Goal: Contribute content

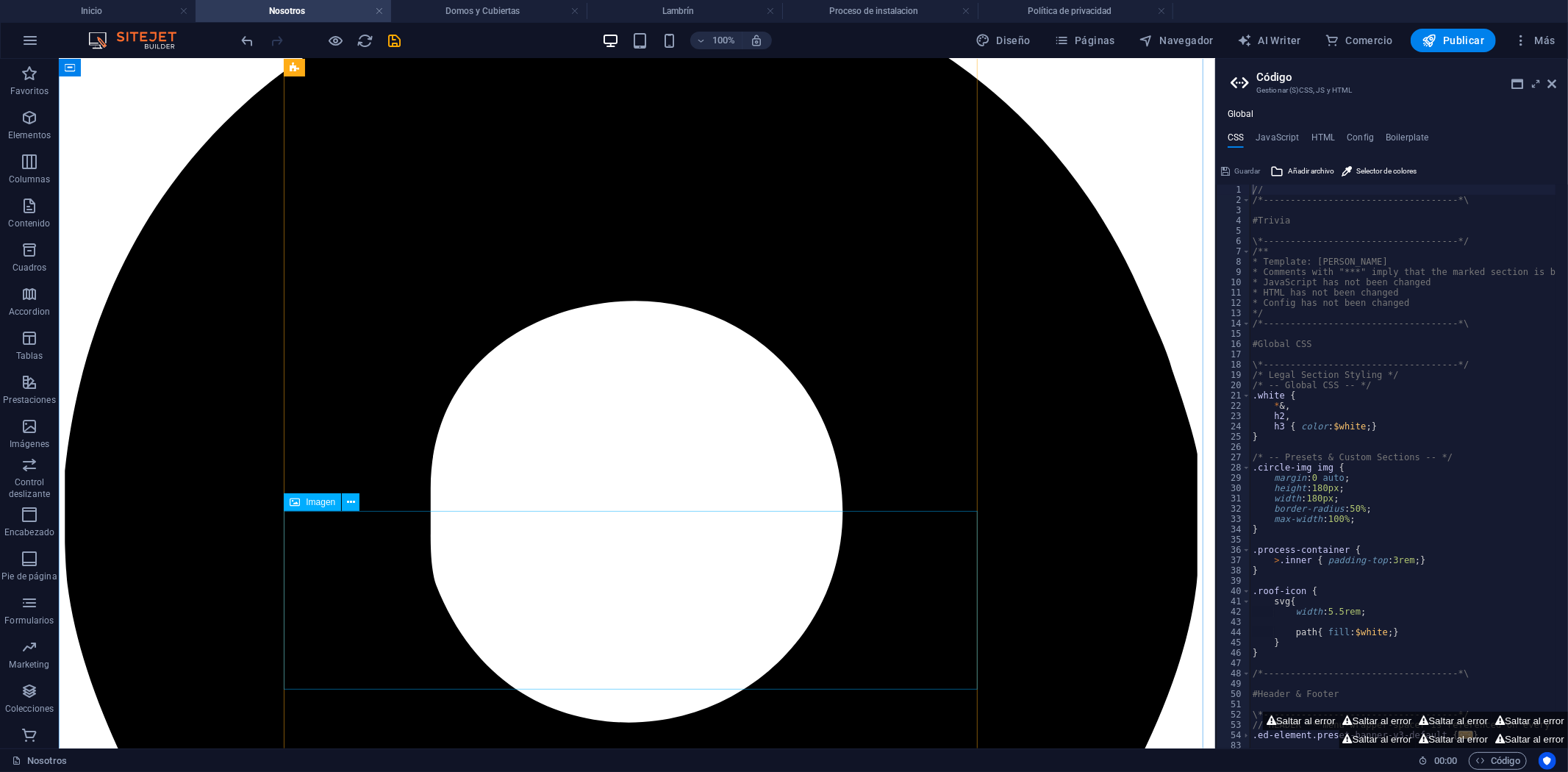
scroll to position [811, 0]
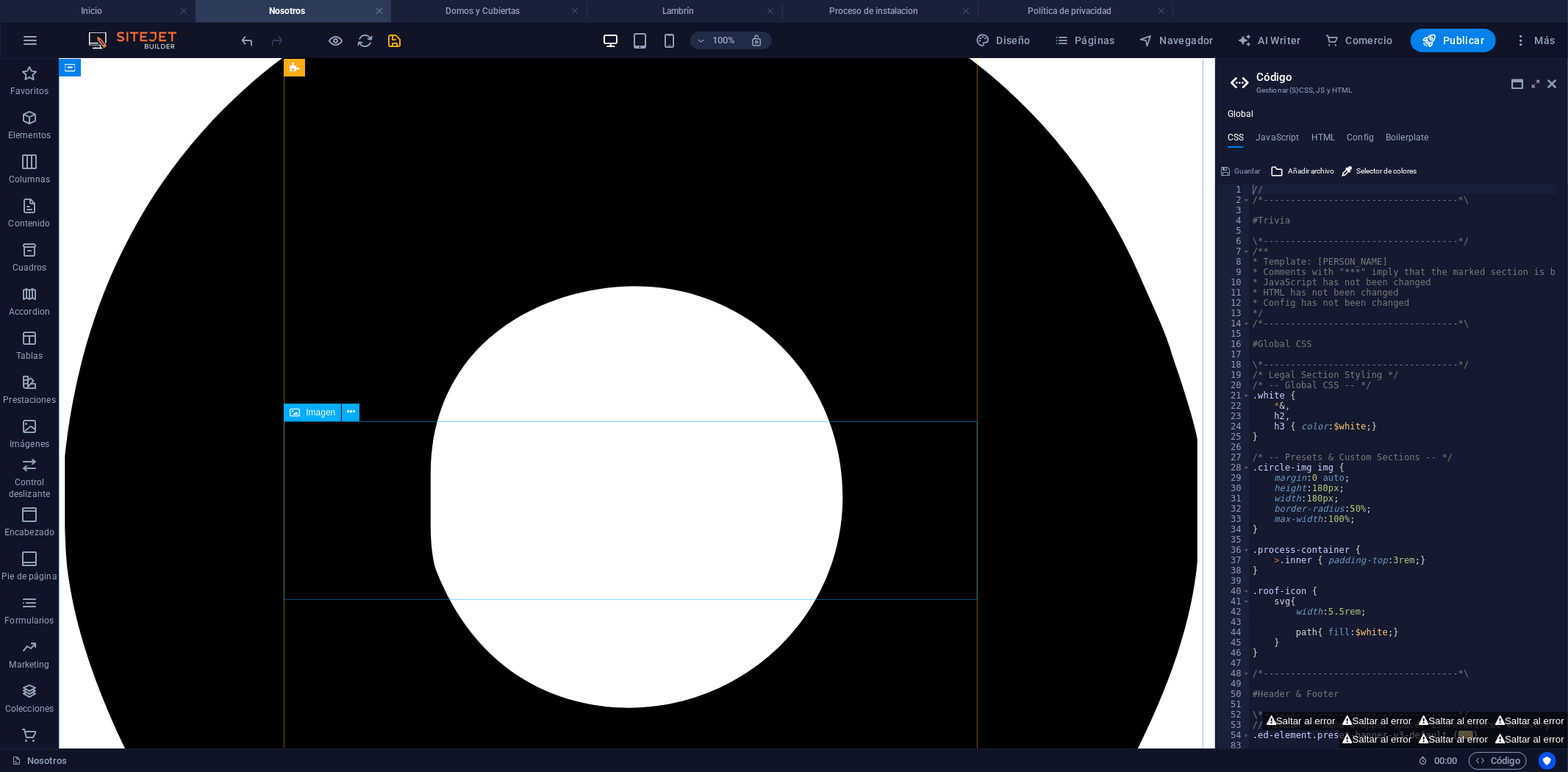
select select "px"
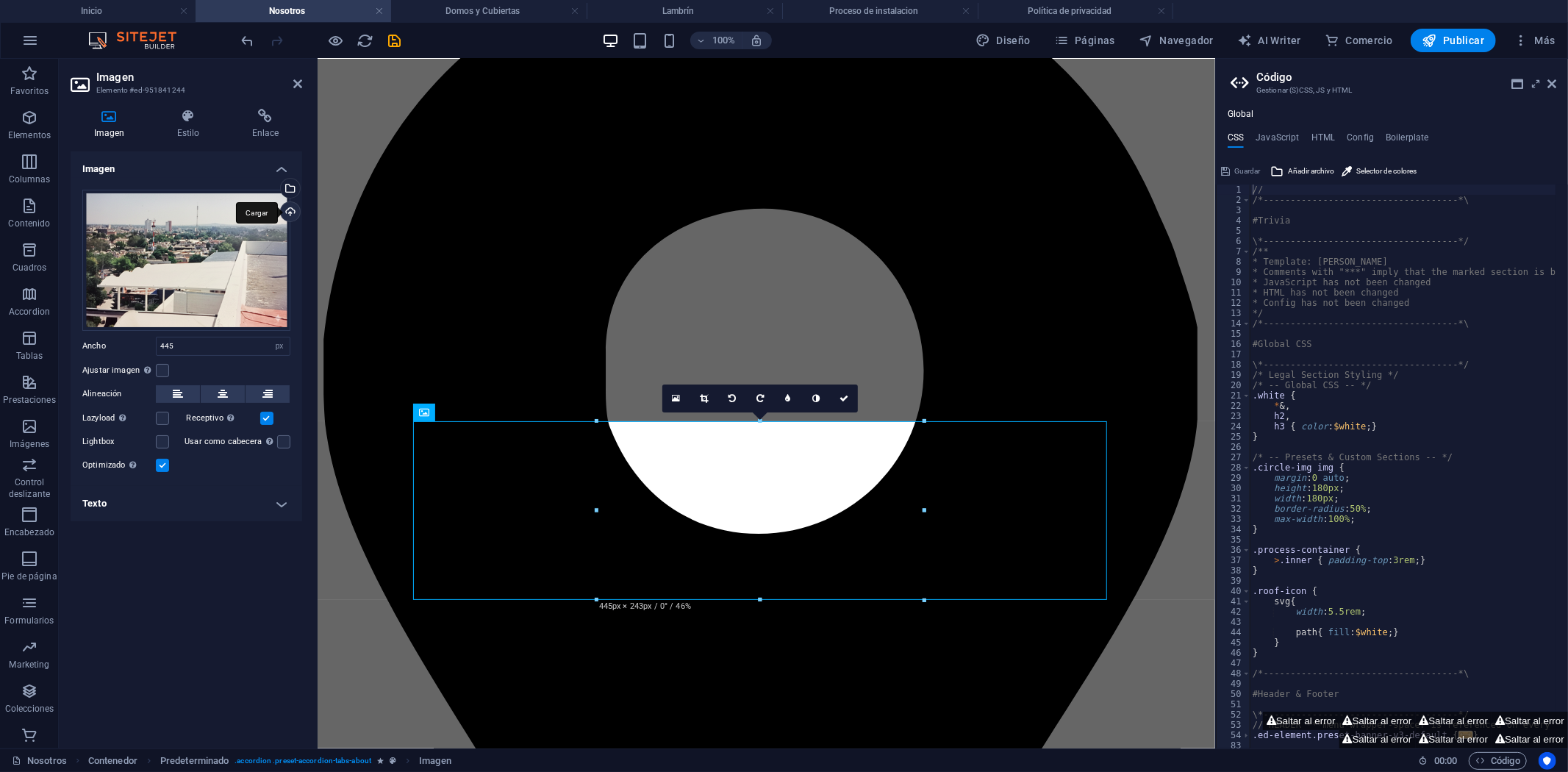
click at [288, 211] on div "Cargar" at bounding box center [289, 213] width 22 height 22
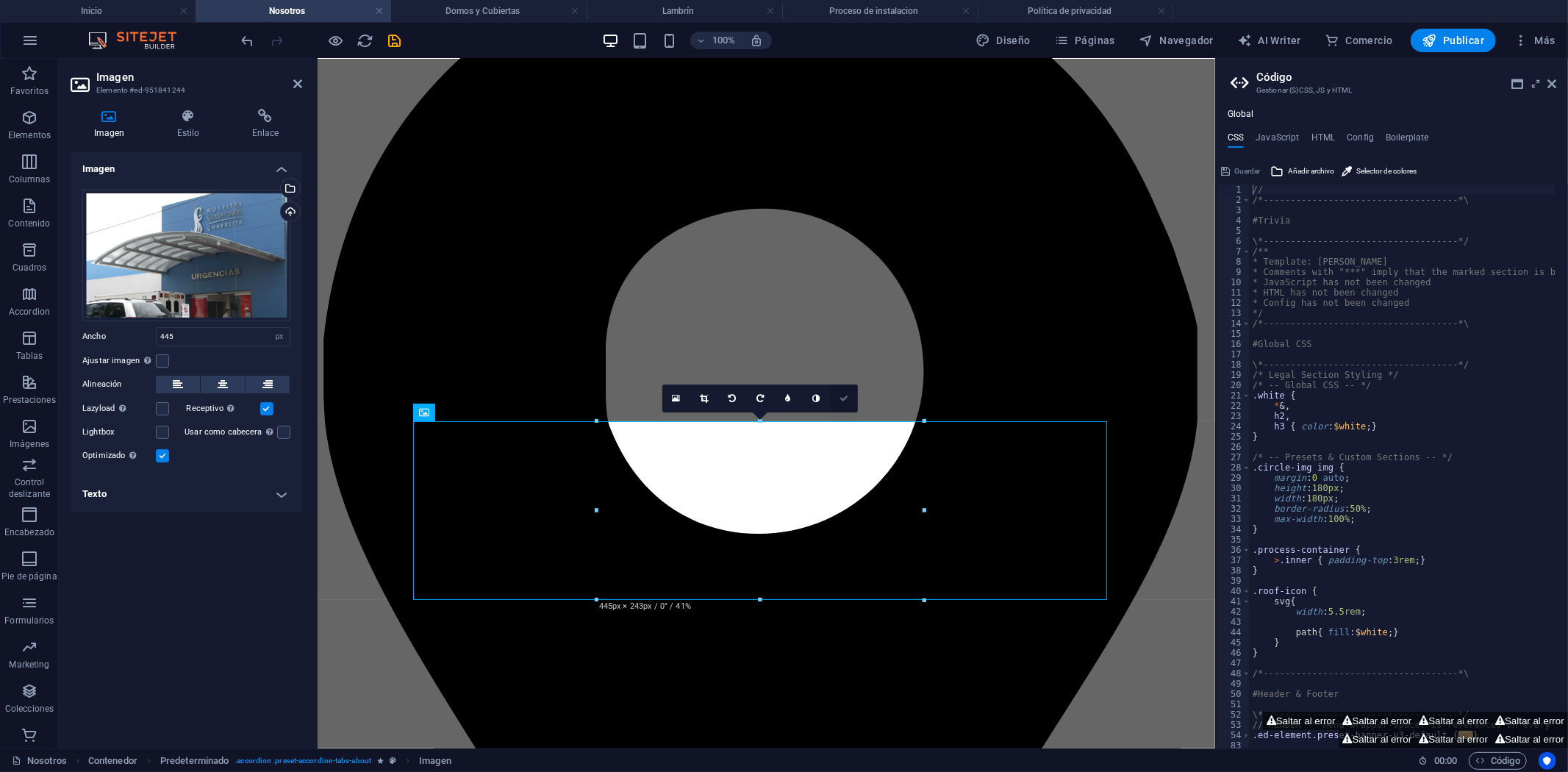
click at [842, 394] on icon at bounding box center [844, 398] width 9 height 9
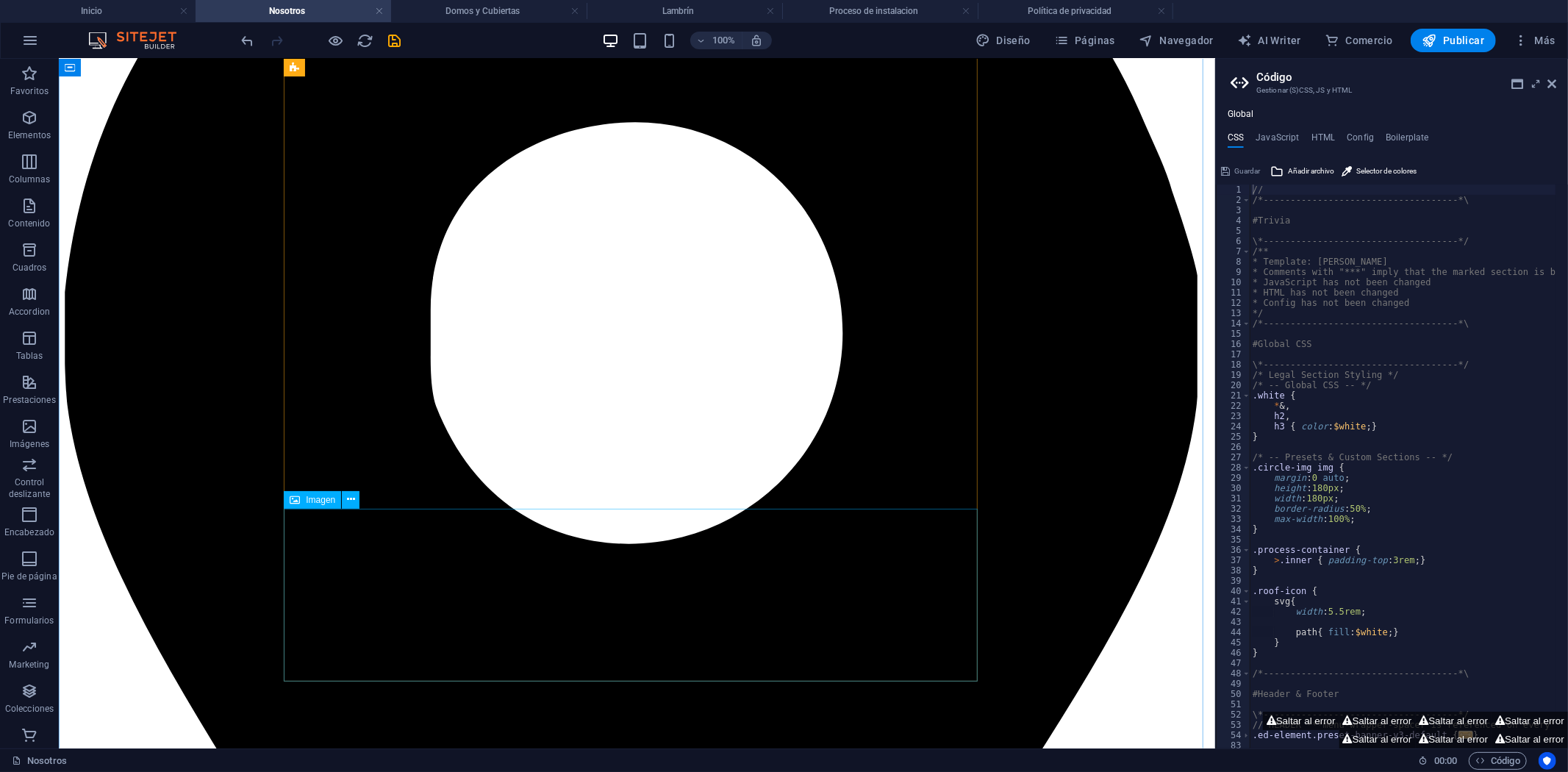
scroll to position [974, 0]
select select "px"
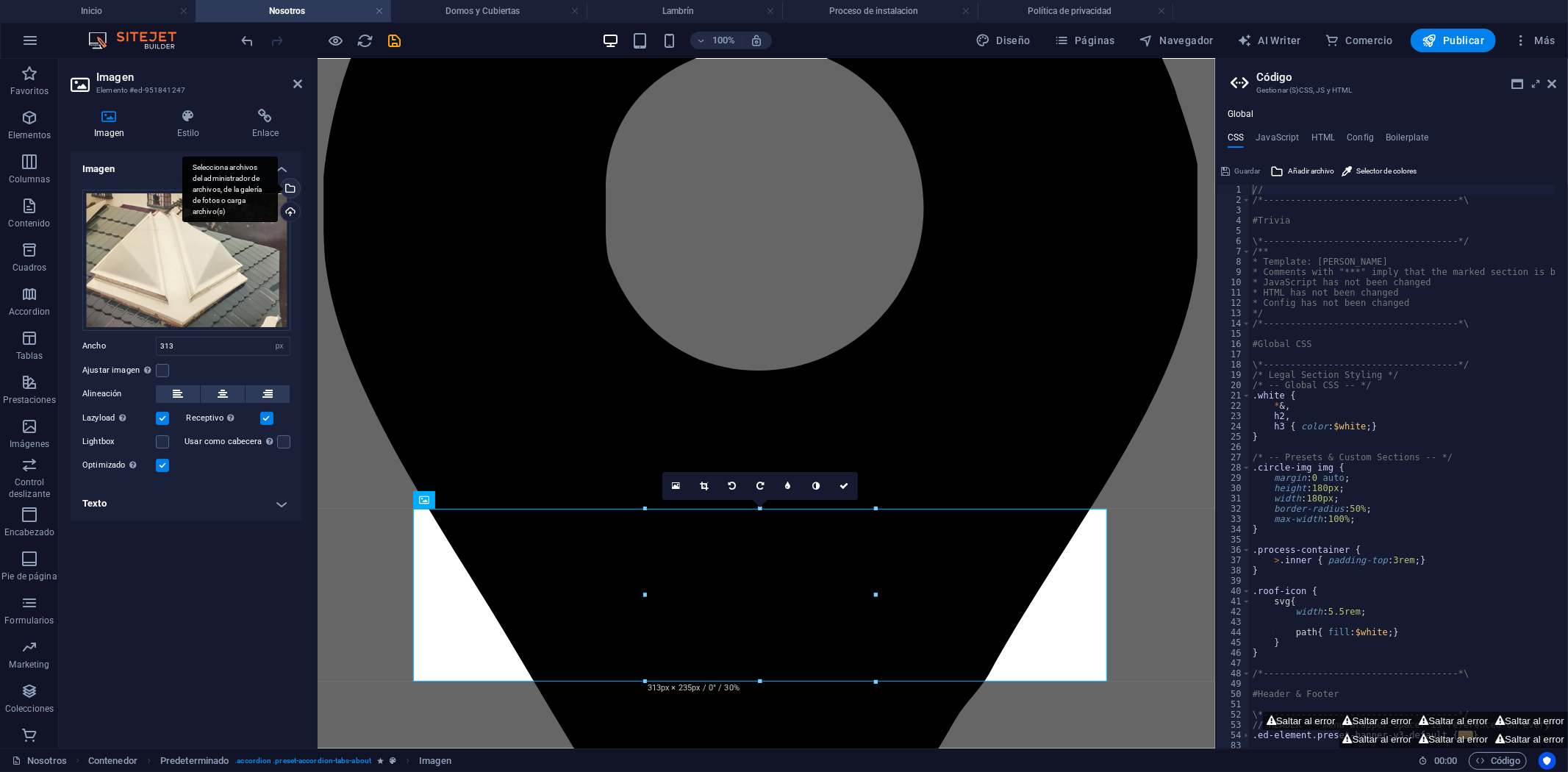
click at [278, 188] on div "Selecciona archivos del administrador de archivos, de la galería de fotos o car…" at bounding box center [230, 190] width 95 height 66
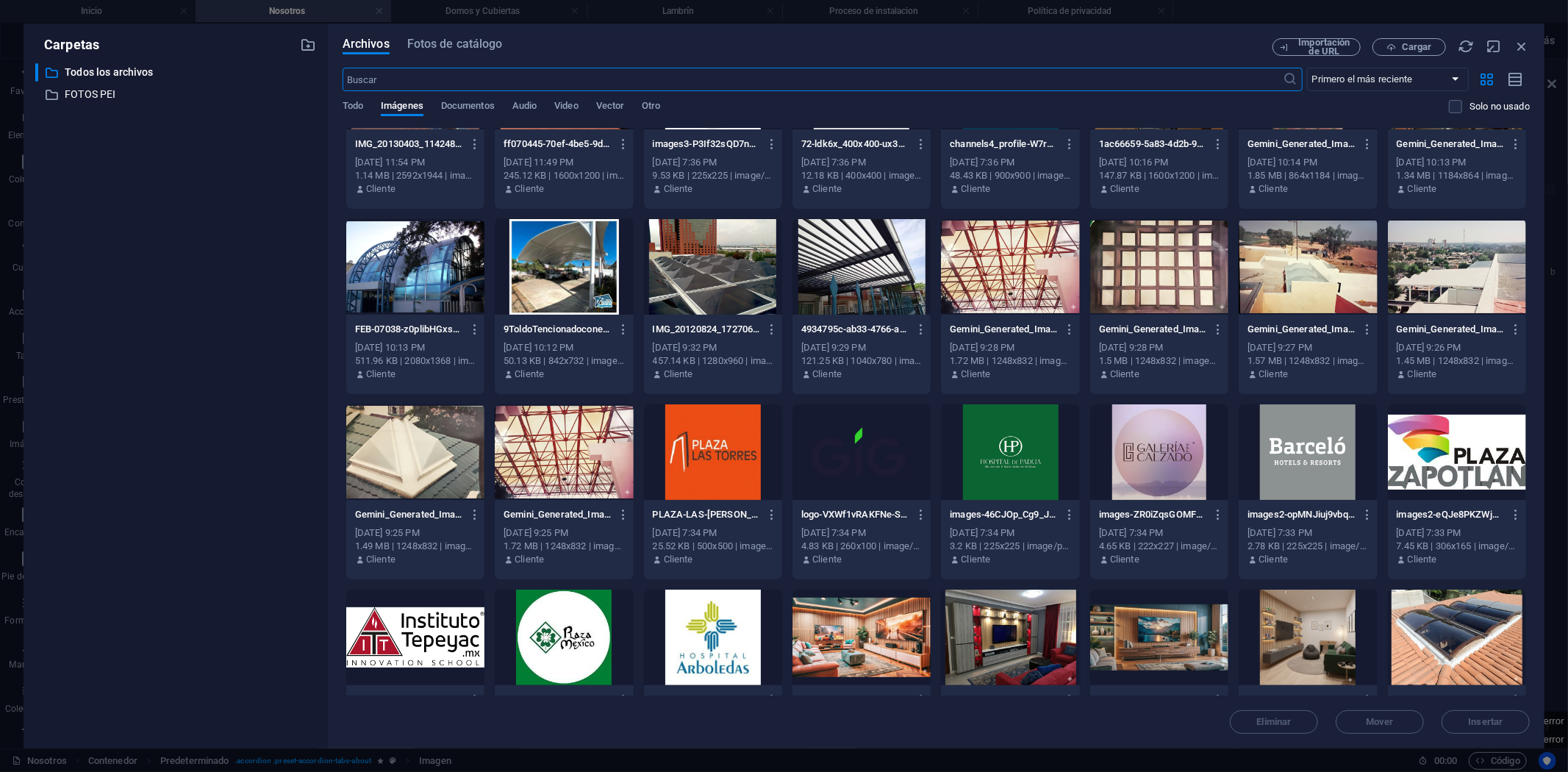
scroll to position [0, 0]
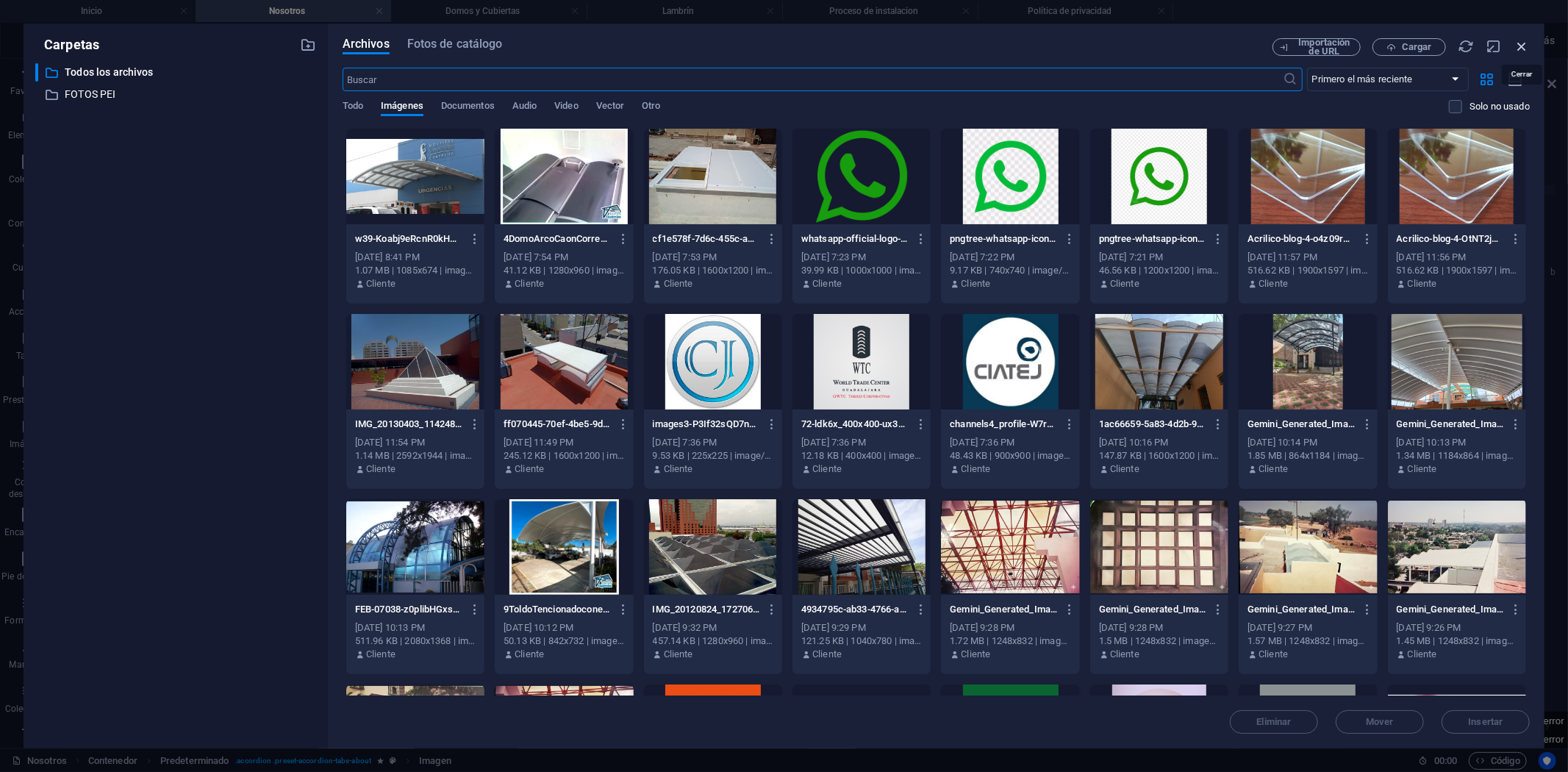
click at [1522, 42] on icon "button" at bounding box center [1522, 46] width 17 height 17
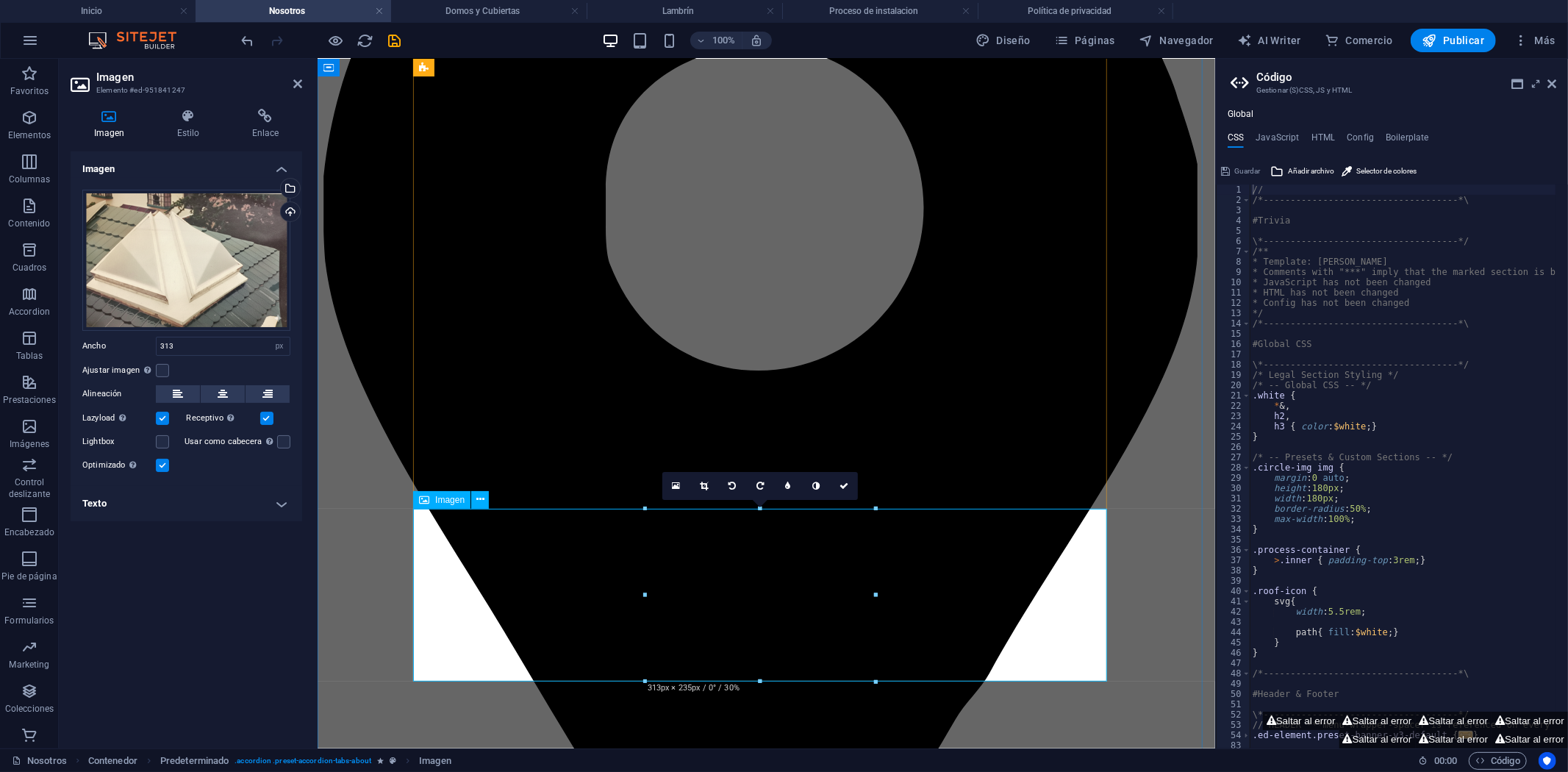
click at [293, 212] on div "Cargar" at bounding box center [289, 213] width 22 height 22
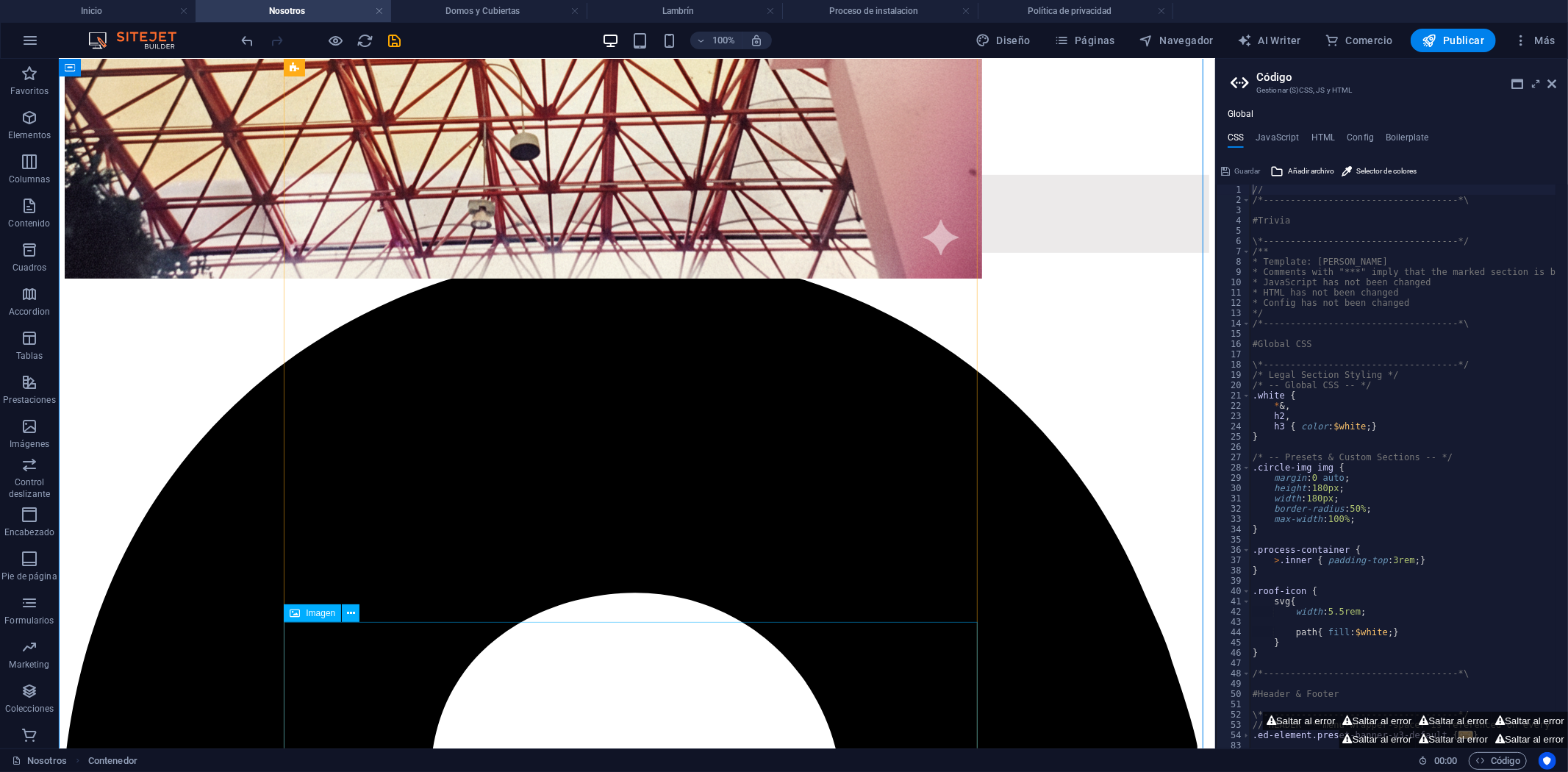
scroll to position [484, 0]
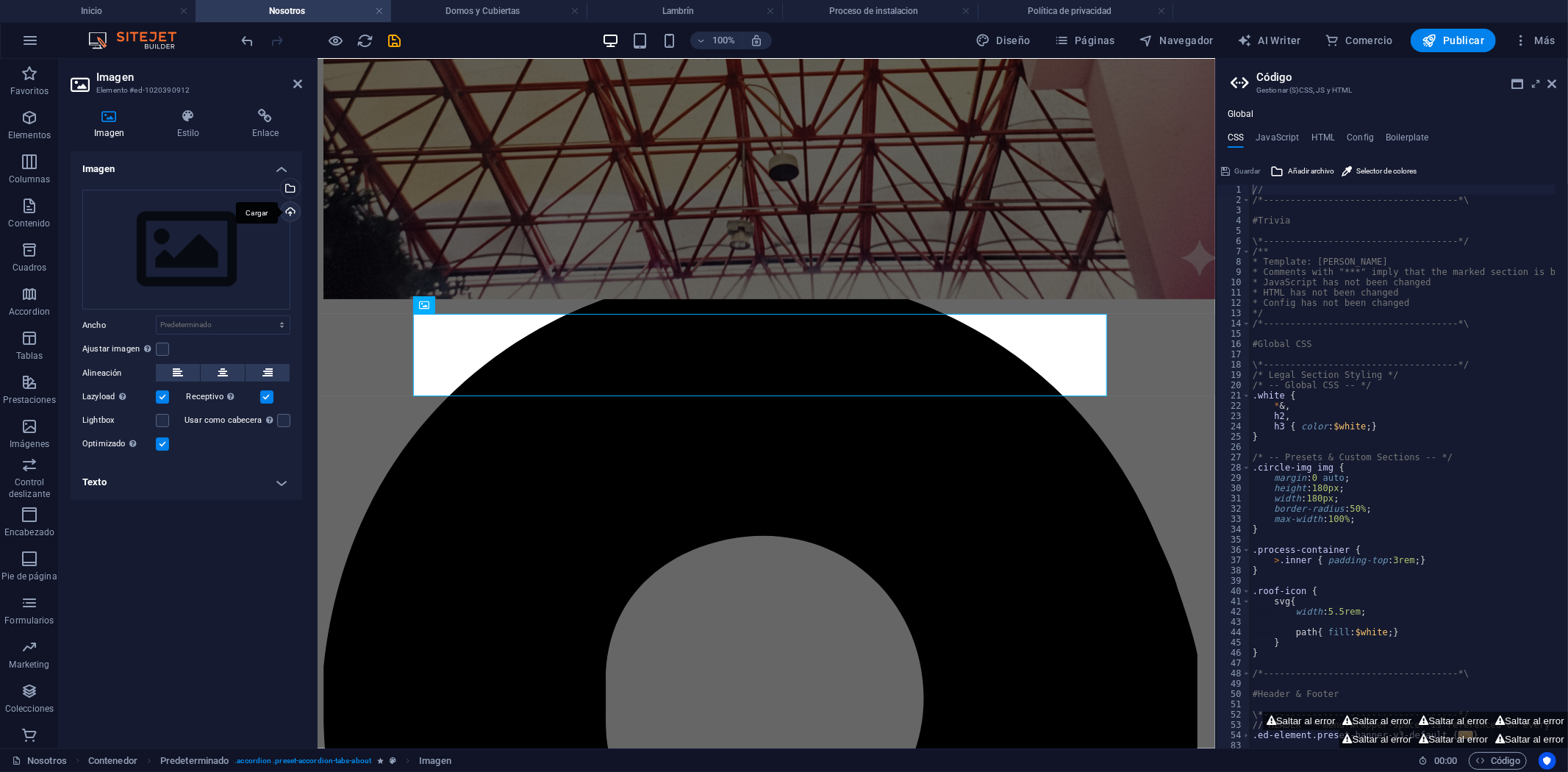
click at [290, 217] on div "Cargar" at bounding box center [289, 213] width 22 height 22
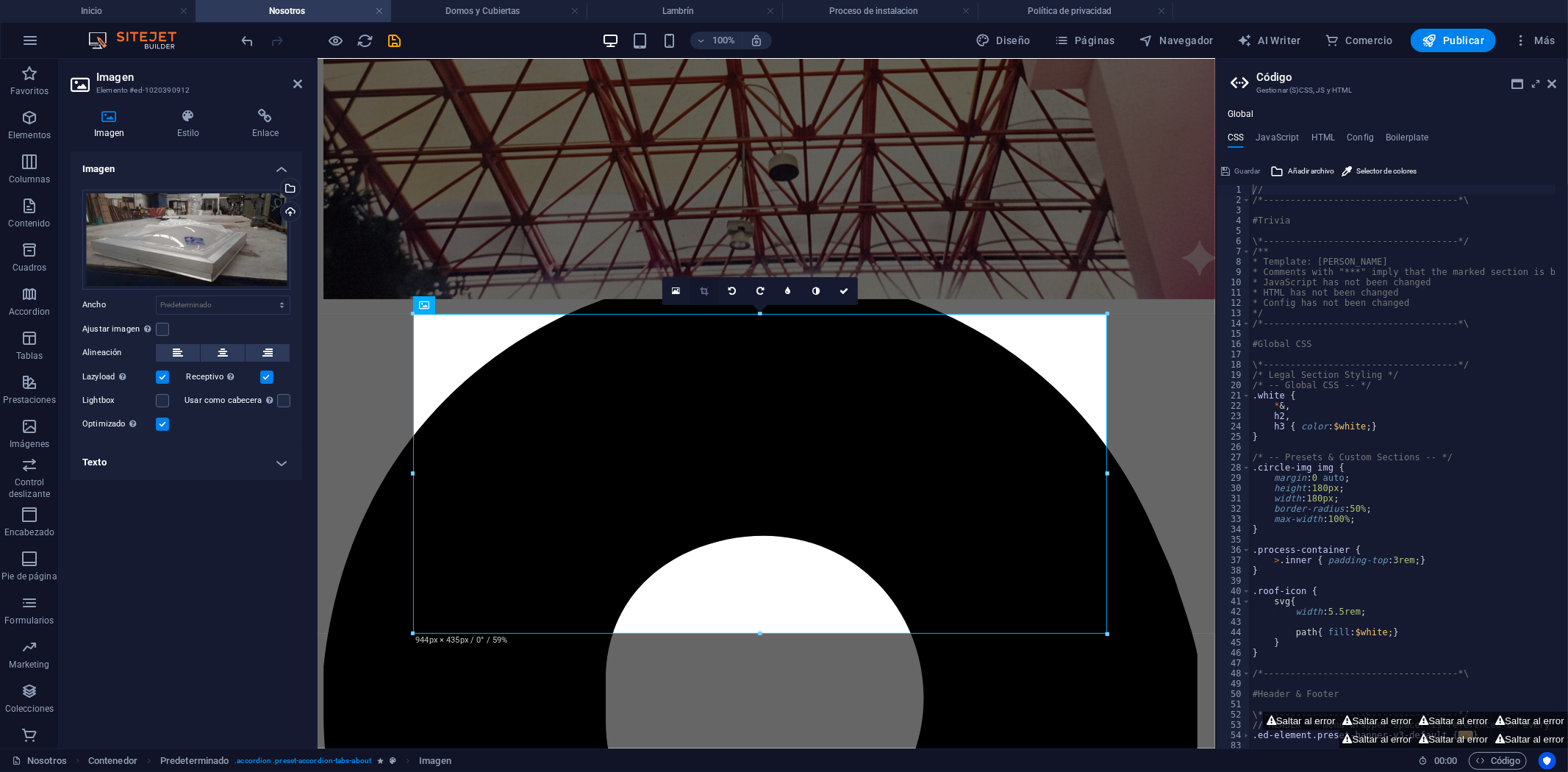
click at [703, 287] on icon at bounding box center [704, 290] width 8 height 9
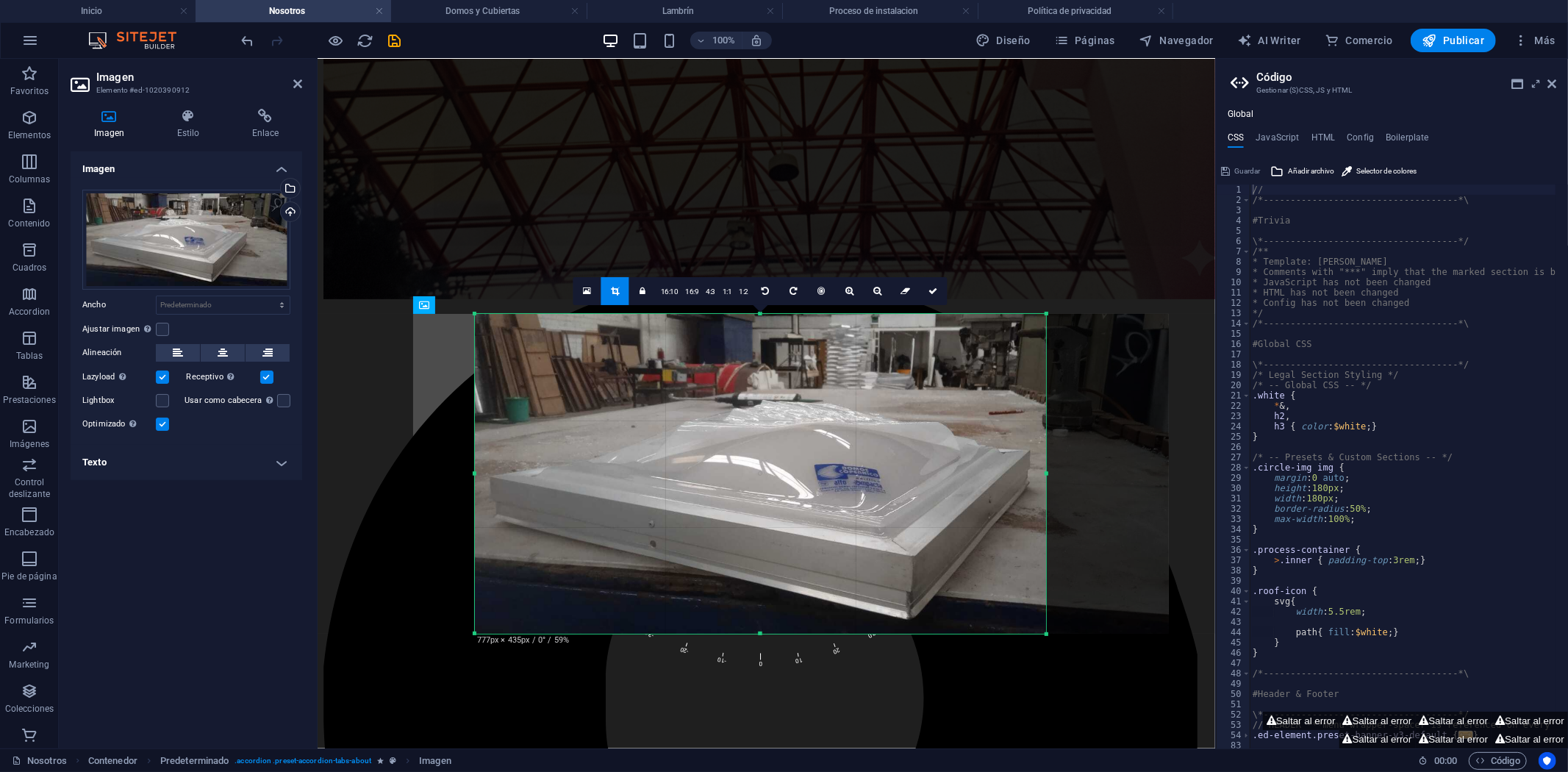
drag, startPoint x: 1104, startPoint y: 475, endPoint x: 982, endPoint y: 474, distance: 122.0
click at [982, 474] on div "180 170 160 150 140 130 120 110 100 90 80 70 60 50 40 30 20 10 0 -10 -20 -30 -4…" at bounding box center [760, 474] width 571 height 320
click at [937, 291] on link at bounding box center [933, 290] width 28 height 28
select select "px"
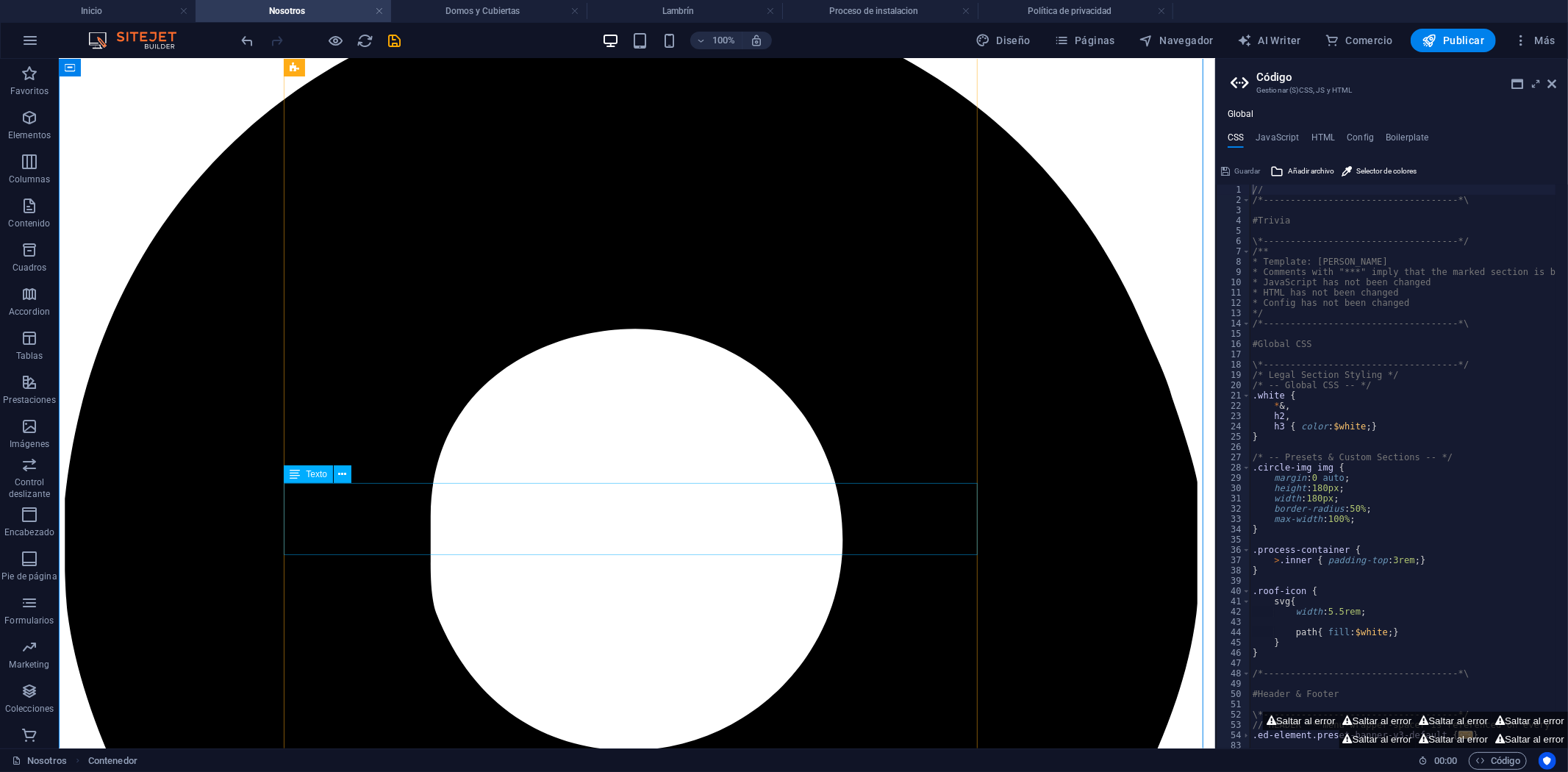
scroll to position [730, 0]
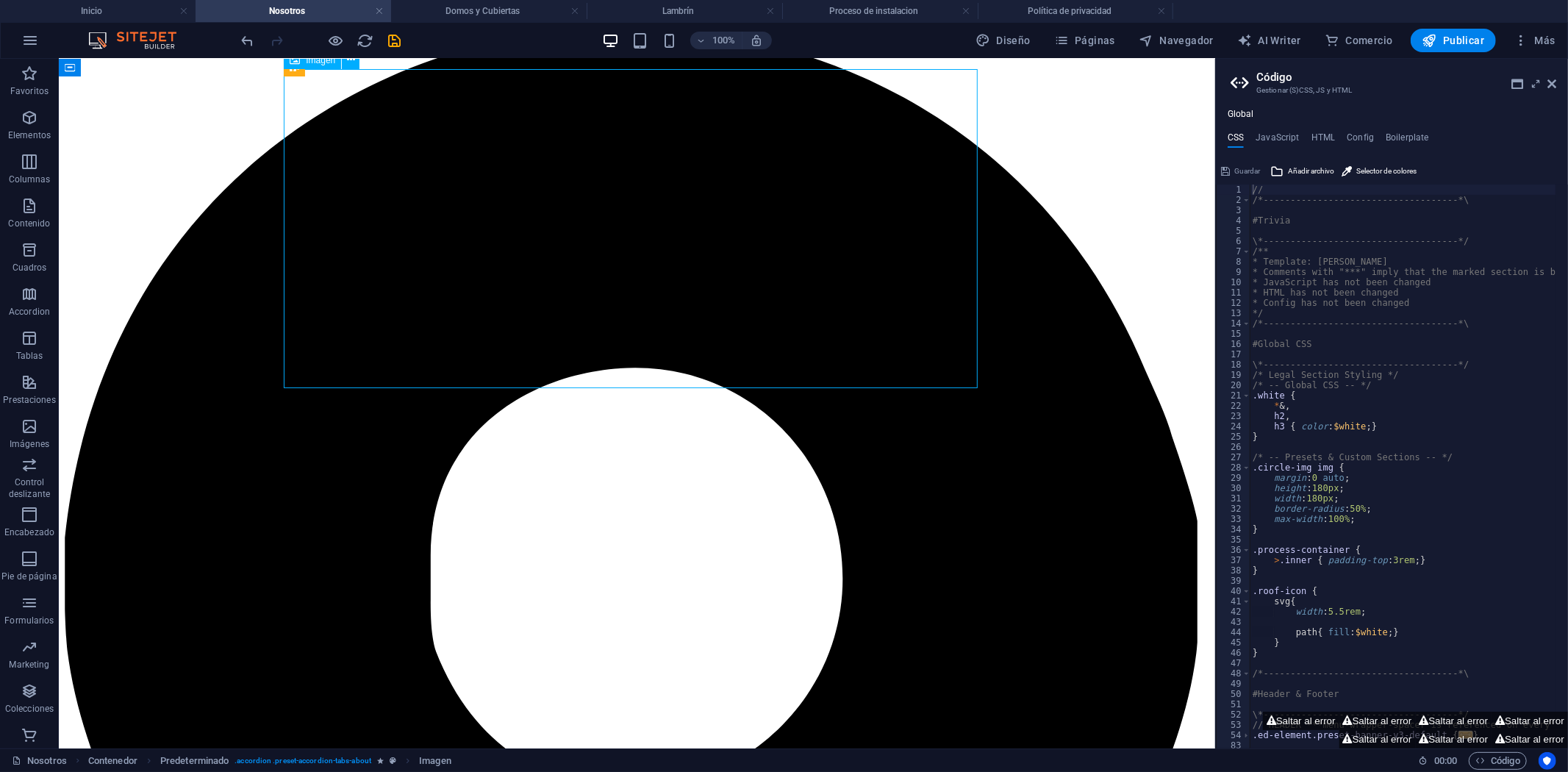
select select "px"
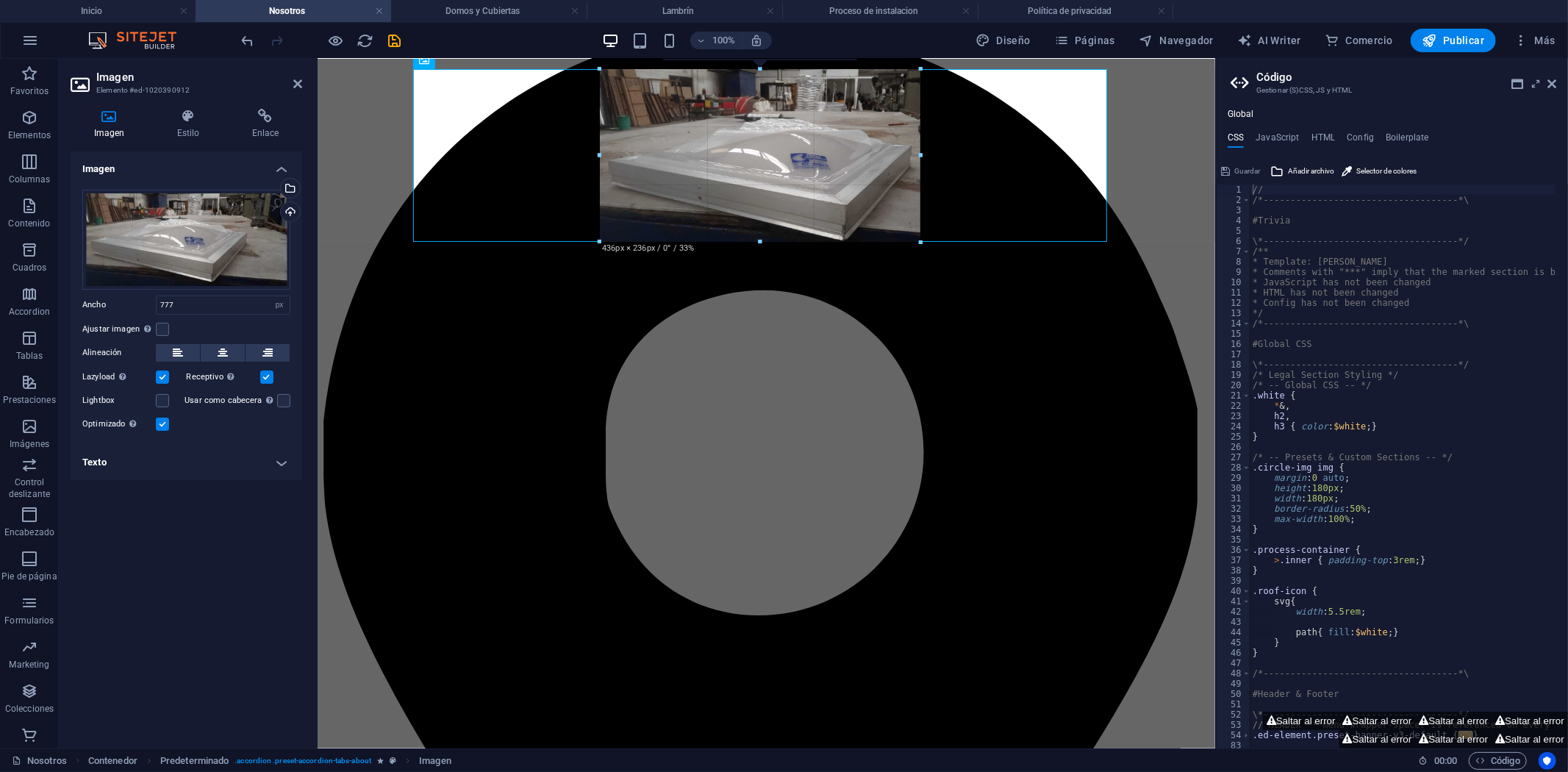
drag, startPoint x: 1045, startPoint y: 387, endPoint x: 795, endPoint y: 238, distance: 291.0
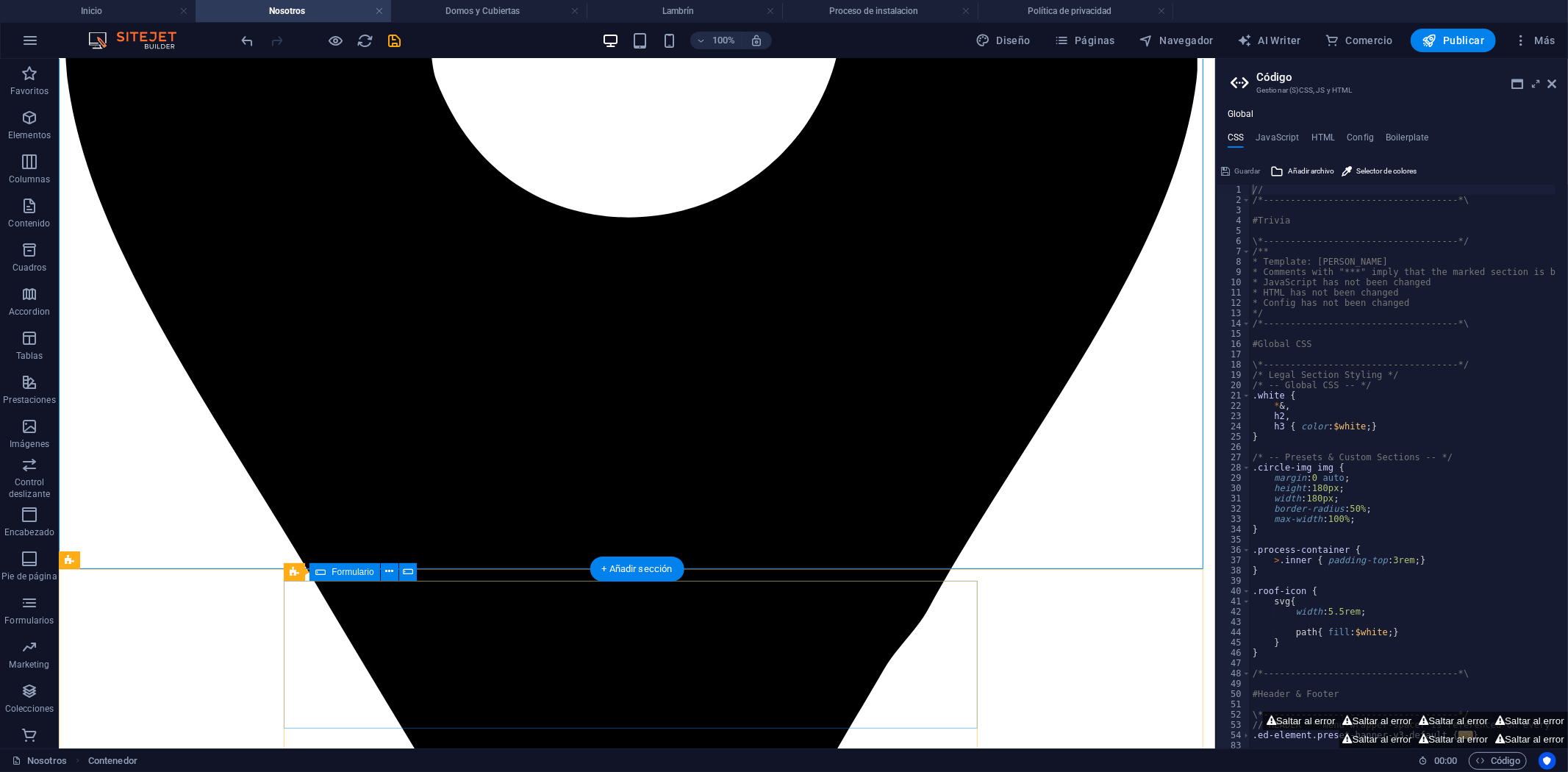
scroll to position [1306, 0]
